Goal: Transaction & Acquisition: Purchase product/service

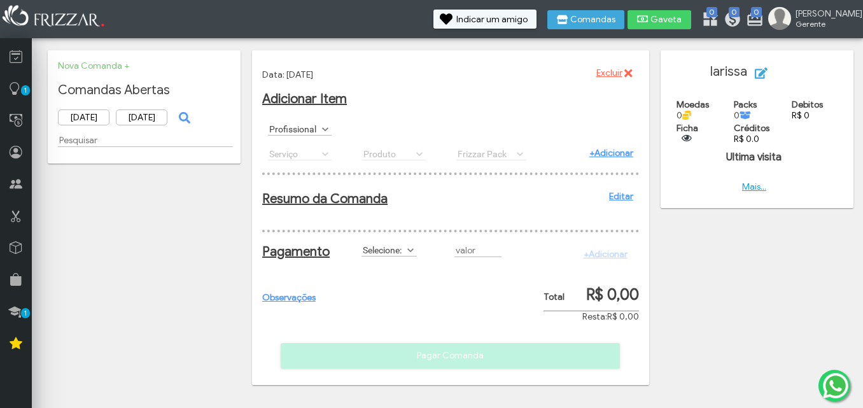
click at [325, 129] on span at bounding box center [325, 129] width 13 height 13
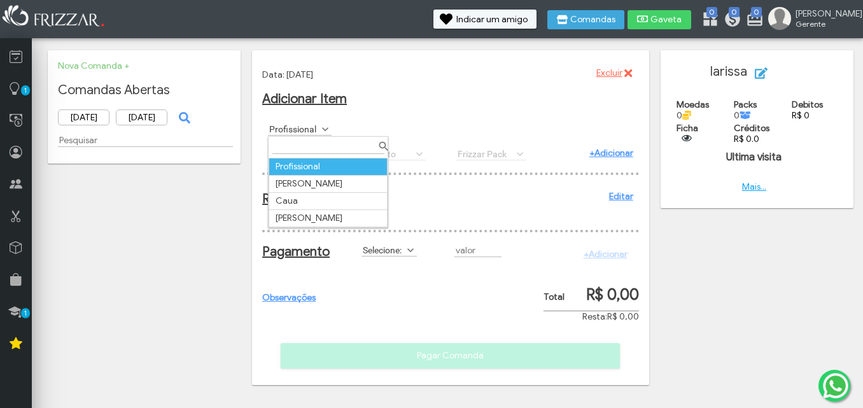
scroll to position [7, 57]
click at [319, 226] on td "[PERSON_NAME]" at bounding box center [328, 218] width 118 height 17
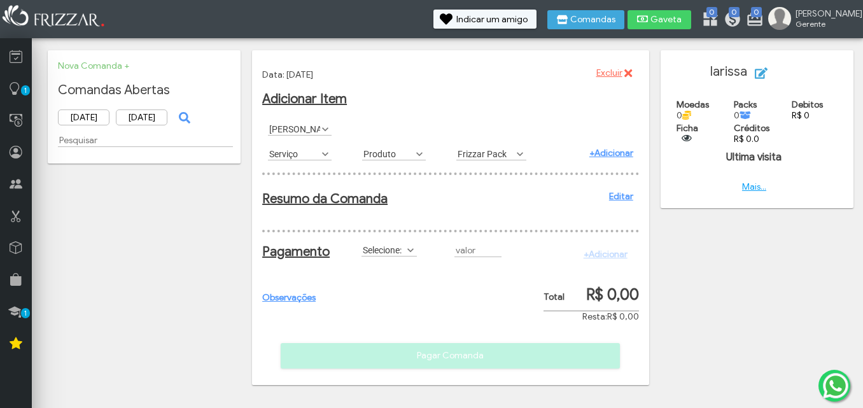
click at [325, 156] on span at bounding box center [325, 154] width 13 height 13
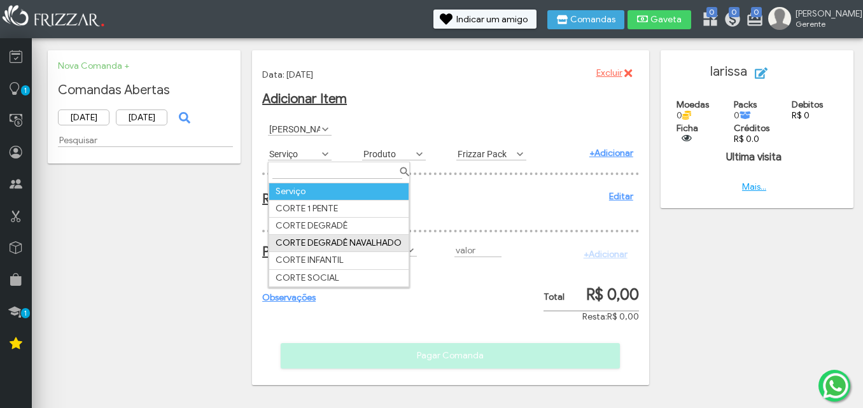
click at [329, 246] on td "CORTE DEGRADÊ NAVALHADO" at bounding box center [339, 243] width 140 height 17
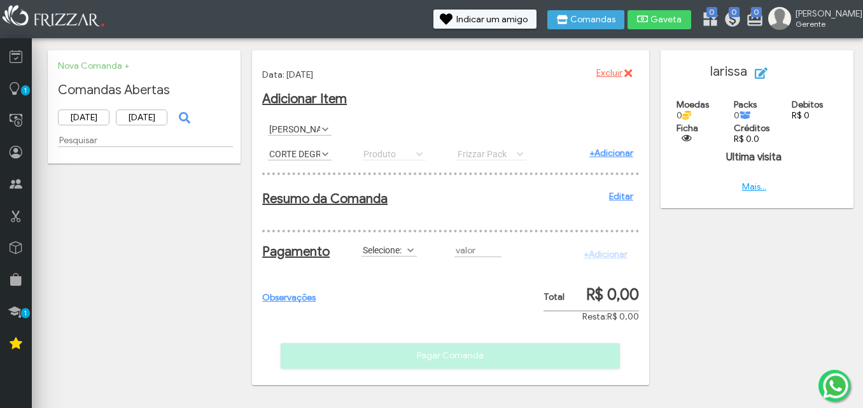
click at [416, 257] on span at bounding box center [410, 250] width 13 height 13
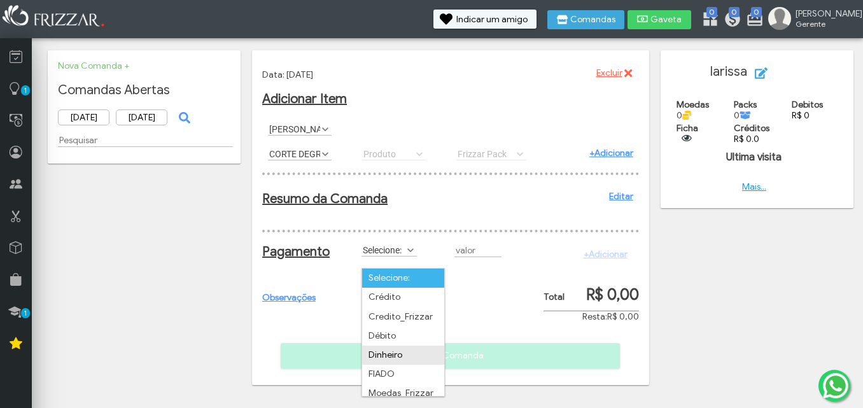
click at [411, 360] on li "Dinheiro" at bounding box center [403, 355] width 82 height 19
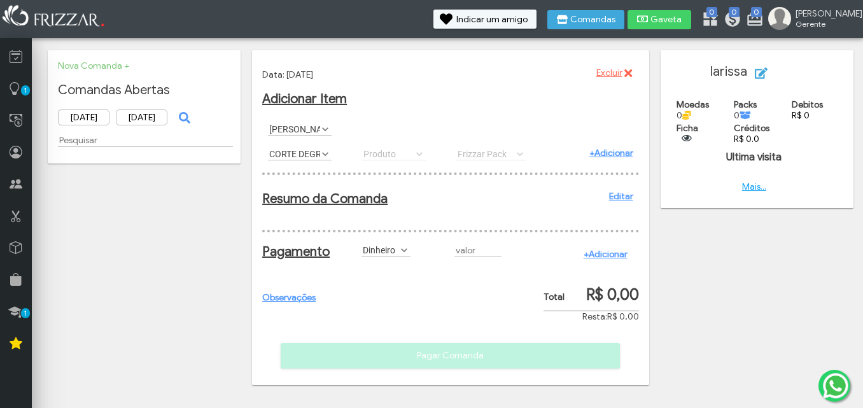
type input "R$"
click at [485, 257] on input "R$" at bounding box center [478, 250] width 47 height 13
click at [445, 279] on div "Pagamento Selecione: Crédito Credito_Frizzar Débito Dinheiro FIADO Moedas_Frizz…" at bounding box center [450, 256] width 377 height 52
type input "R$"
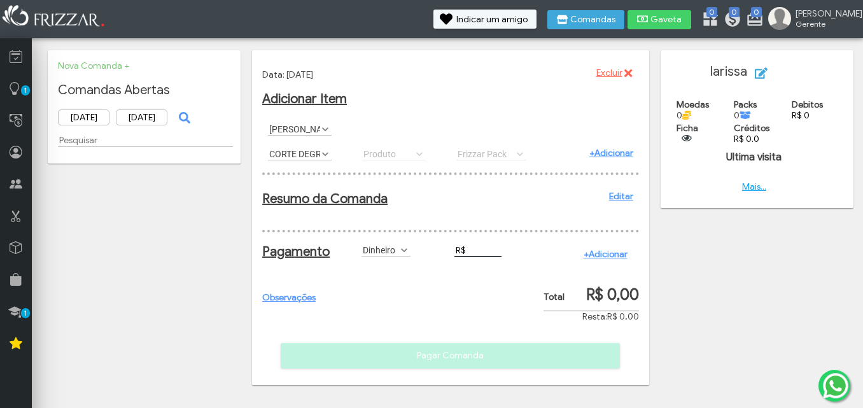
click at [469, 255] on input "R$" at bounding box center [478, 250] width 47 height 13
type input "R$ 23,00"
click at [609, 260] on link "+Adicionar" at bounding box center [606, 254] width 44 height 11
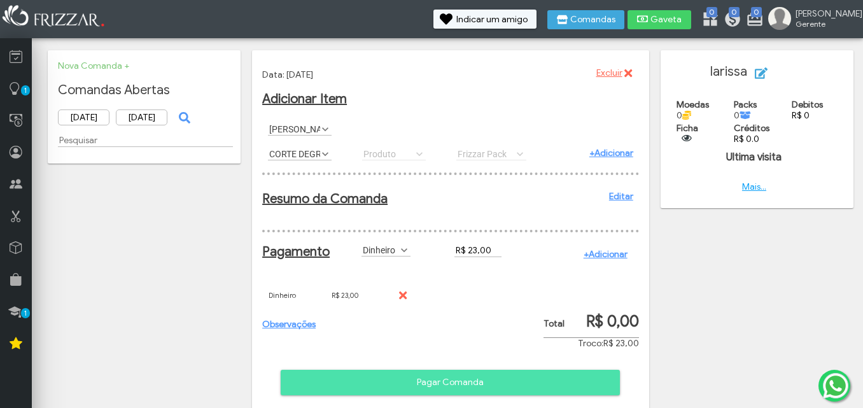
click at [454, 392] on span "Pagar Comanda" at bounding box center [450, 382] width 321 height 19
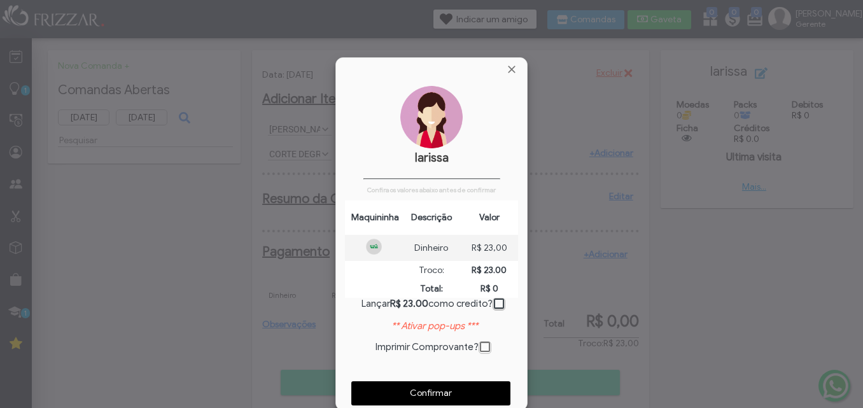
scroll to position [6, 7]
click at [513, 71] on span "Fechar" at bounding box center [511, 69] width 13 height 13
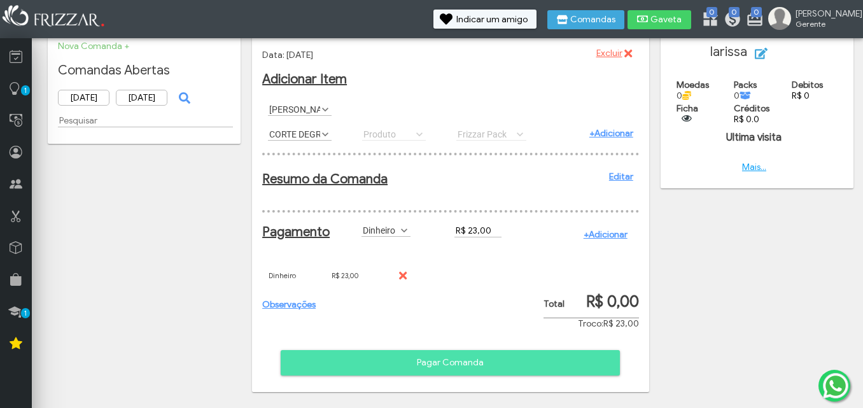
scroll to position [31, 0]
click at [453, 368] on span "Pagar Comanda" at bounding box center [450, 362] width 321 height 19
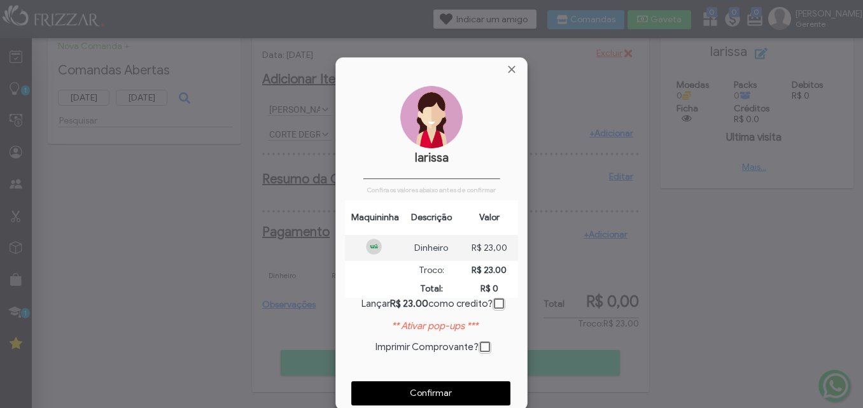
scroll to position [6, 7]
click at [451, 392] on span "Confirmar" at bounding box center [430, 393] width 141 height 19
